Goal: Information Seeking & Learning: Learn about a topic

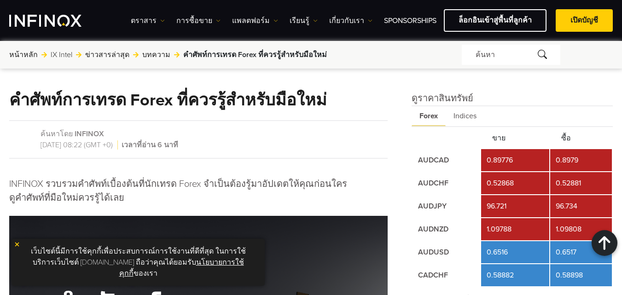
scroll to position [322, 0]
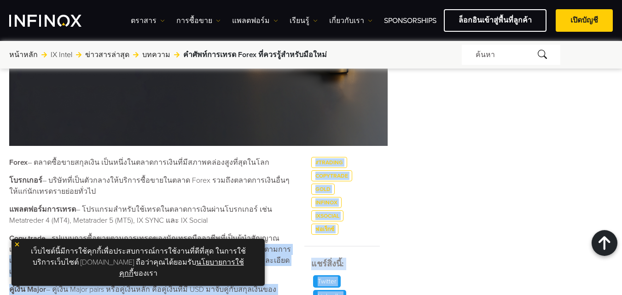
scroll to position [0, 0]
click at [16, 247] on img at bounding box center [17, 244] width 6 height 6
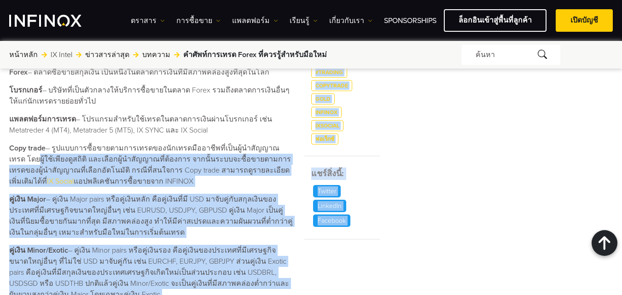
scroll to position [414, 0]
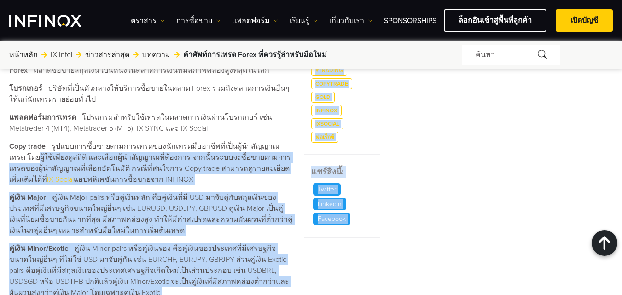
click at [483, 162] on div "ดูราคาสินทรัพย์ Forex Indices ขาย ซื้อ AUDCAD 0.89776 0.8979 AUDCHF 0.52868" at bounding box center [511, 261] width 201 height 1167
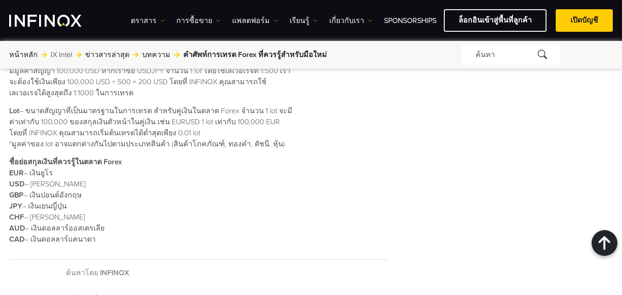
scroll to position [920, 0]
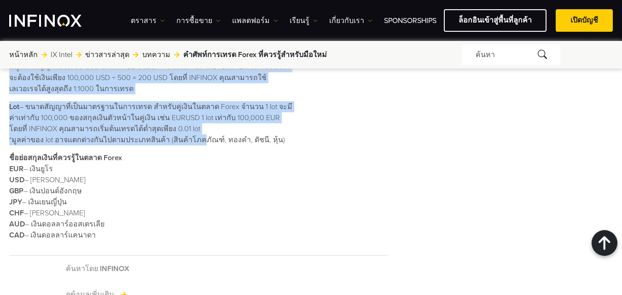
drag, startPoint x: 5, startPoint y: 160, endPoint x: 195, endPoint y: 138, distance: 191.3
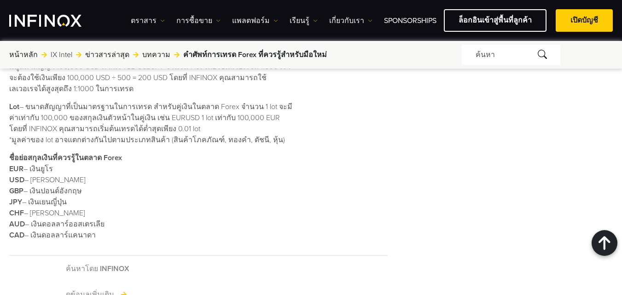
drag, startPoint x: 168, startPoint y: 187, endPoint x: 223, endPoint y: 179, distance: 55.3
click at [192, 184] on p "ชื่อย่อสกุลเงินที่ควรรู้ในตลาด Forex EUR – เงินยูโร USD – เงินดอลลาร์สหรัฐ GBP …" at bounding box center [150, 196] width 283 height 88
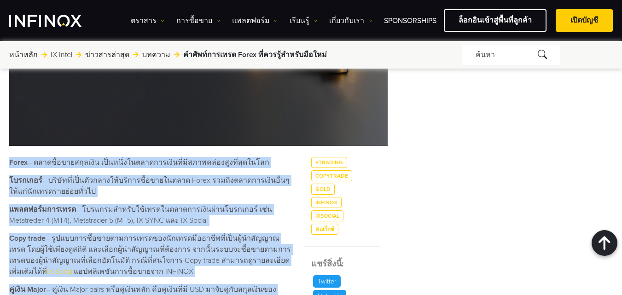
drag, startPoint x: 272, startPoint y: 139, endPoint x: 8, endPoint y: 159, distance: 265.2
copy div "Lorem – ipsumื้dolorsุameิc ad็eliึ่seddoeiusmodิteี่iีutlabo่etdูmaี่aุenimad …"
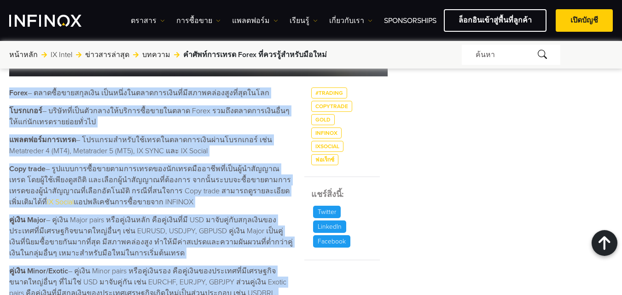
scroll to position [460, 0]
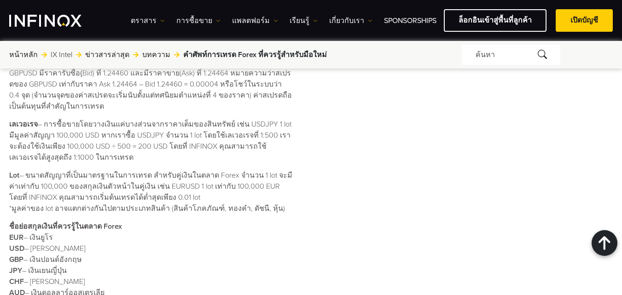
scroll to position [874, 0]
